Goal: Obtain resource: Obtain resource

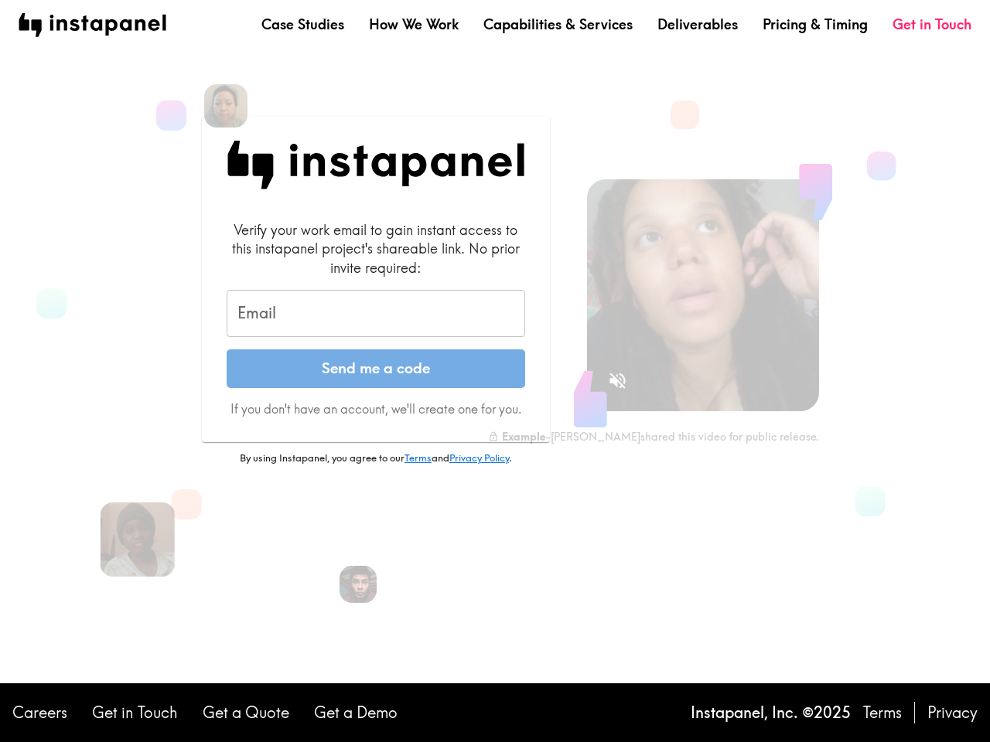
click at [495, 371] on button "Send me a code" at bounding box center [376, 368] width 298 height 39
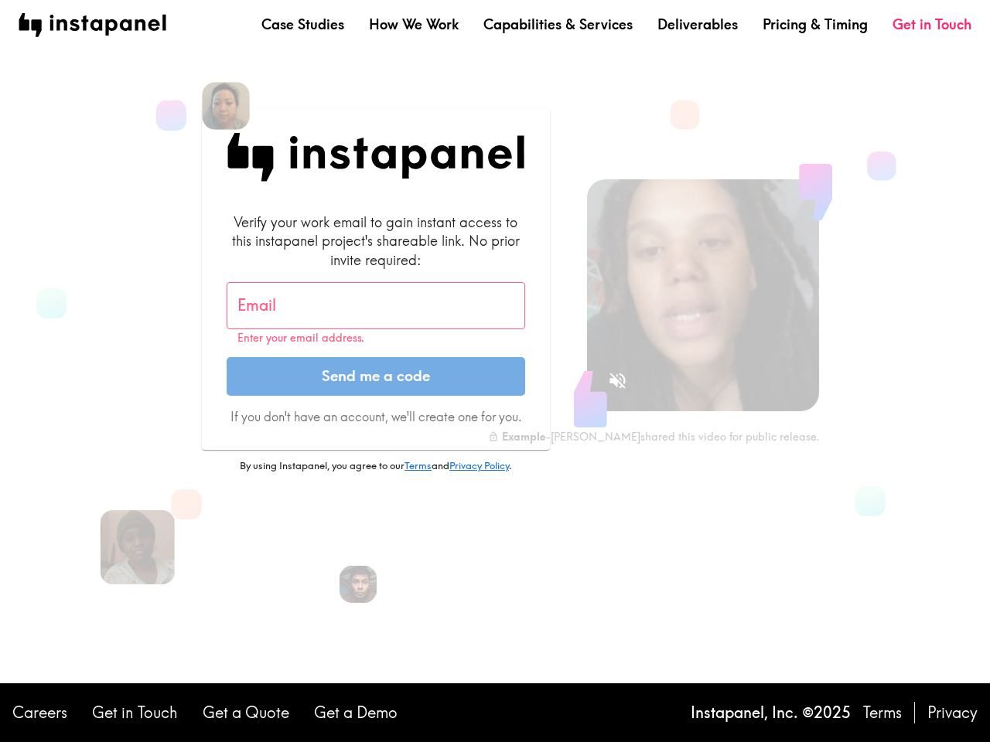
click at [226, 106] on img at bounding box center [226, 106] width 48 height 48
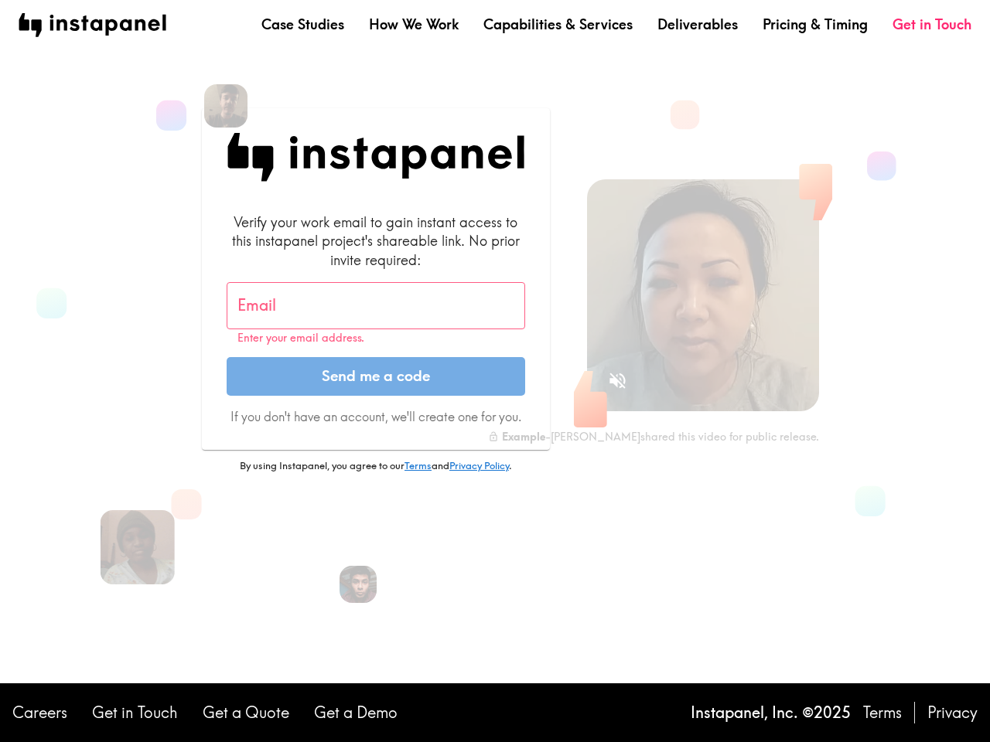
click at [376, 314] on input "Email" at bounding box center [376, 306] width 298 height 48
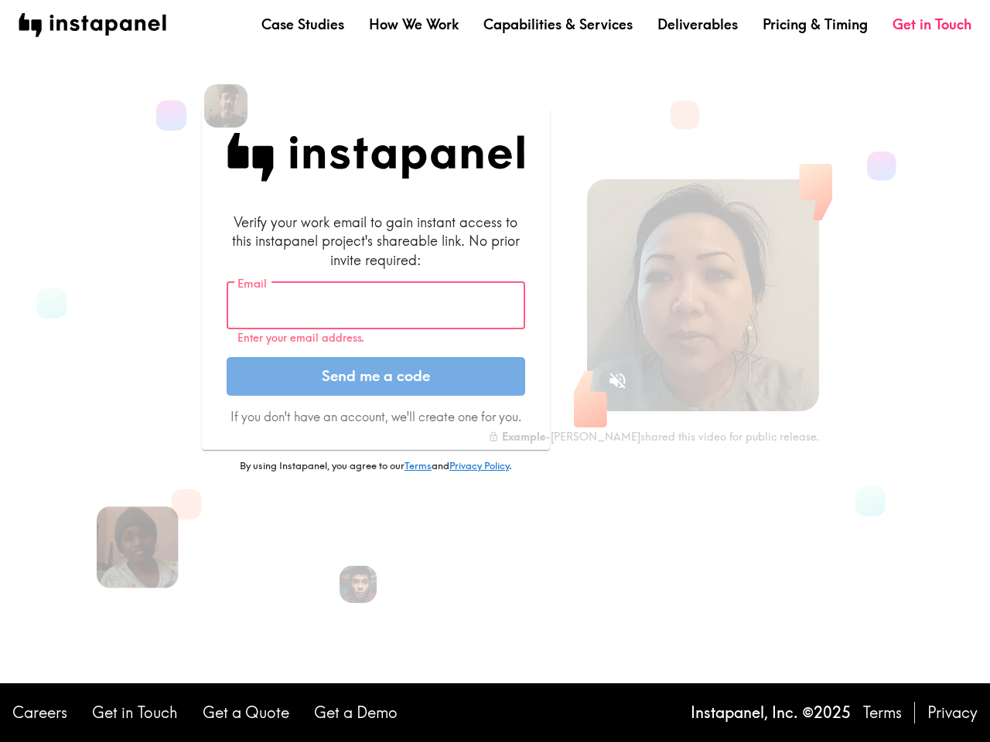
click at [138, 540] on img at bounding box center [138, 547] width 82 height 82
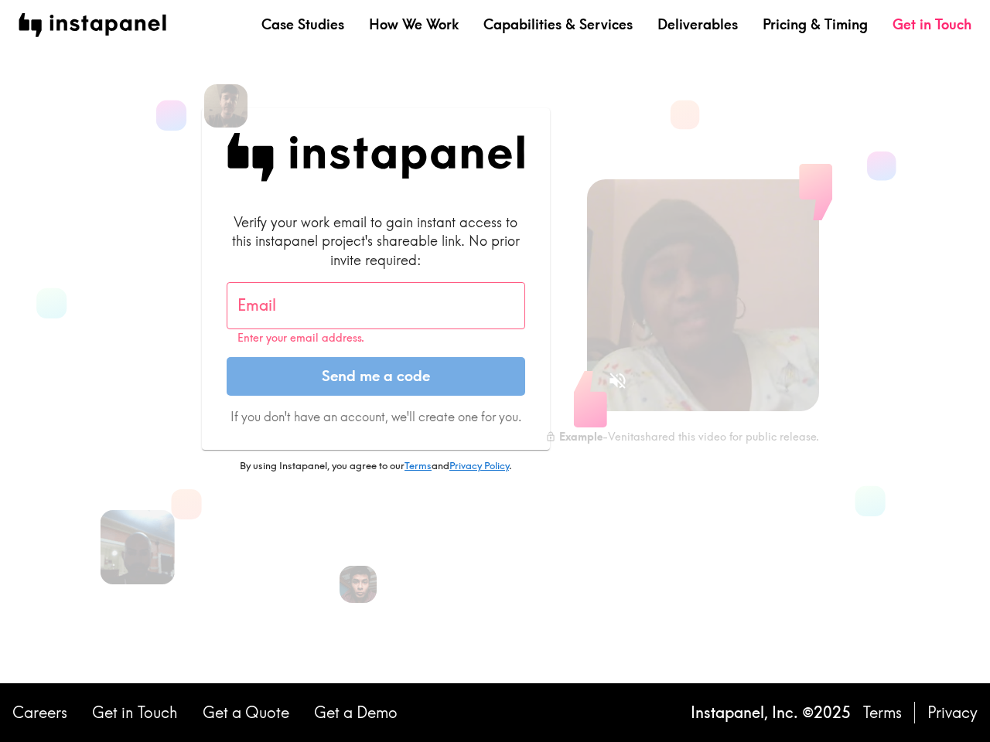
click at [617, 380] on icon "Sound is off" at bounding box center [617, 381] width 16 height 16
click at [703, 295] on video at bounding box center [703, 295] width 232 height 232
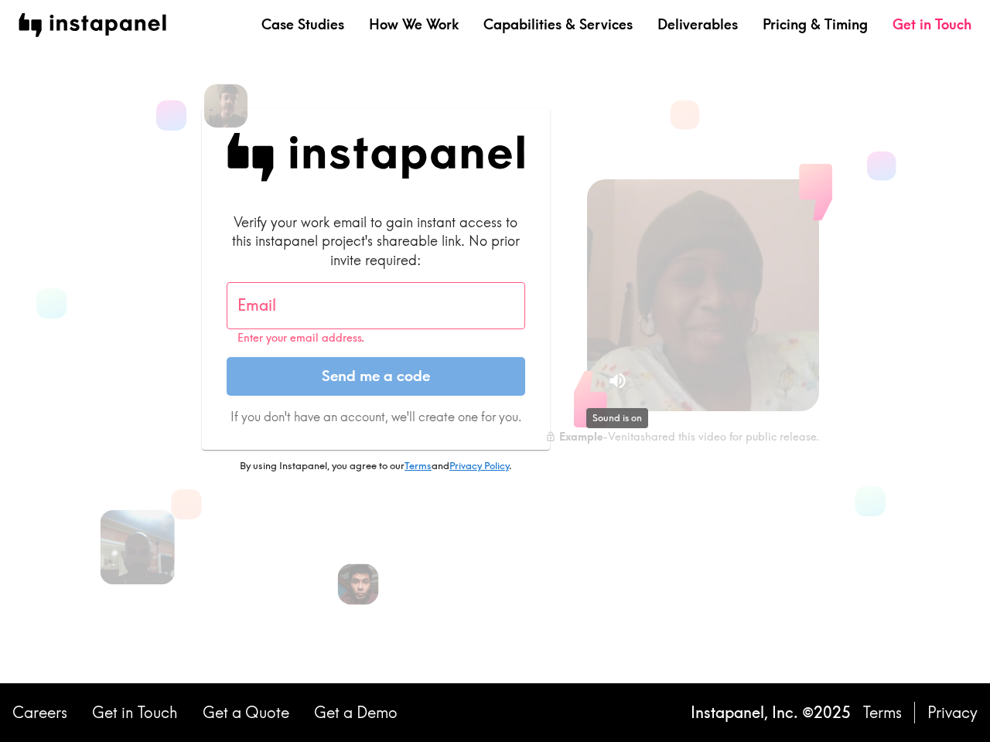
click at [358, 584] on img at bounding box center [358, 584] width 41 height 41
